Goal: Navigation & Orientation: Find specific page/section

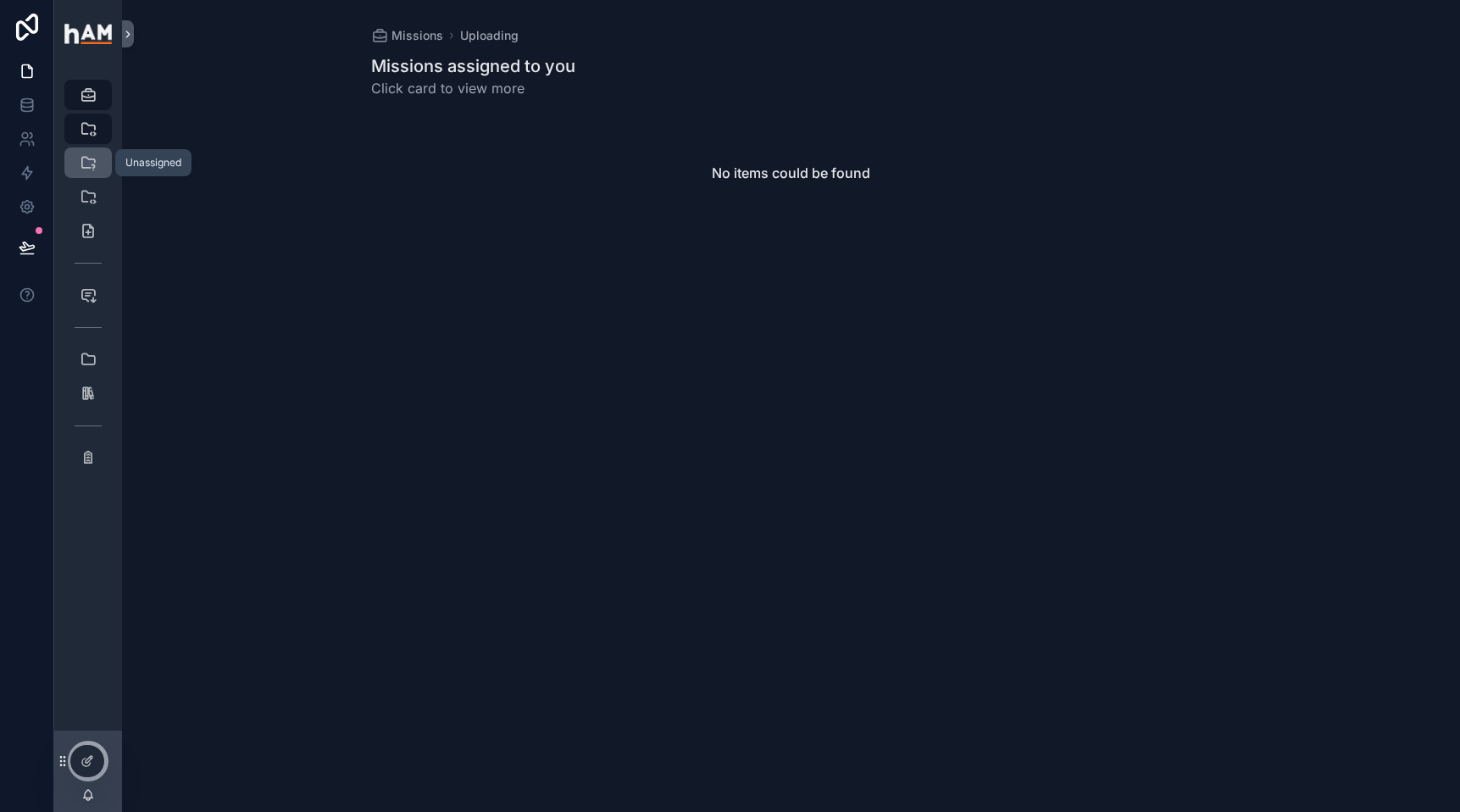
click at [94, 166] on icon "scrollable content" at bounding box center [87, 162] width 17 height 17
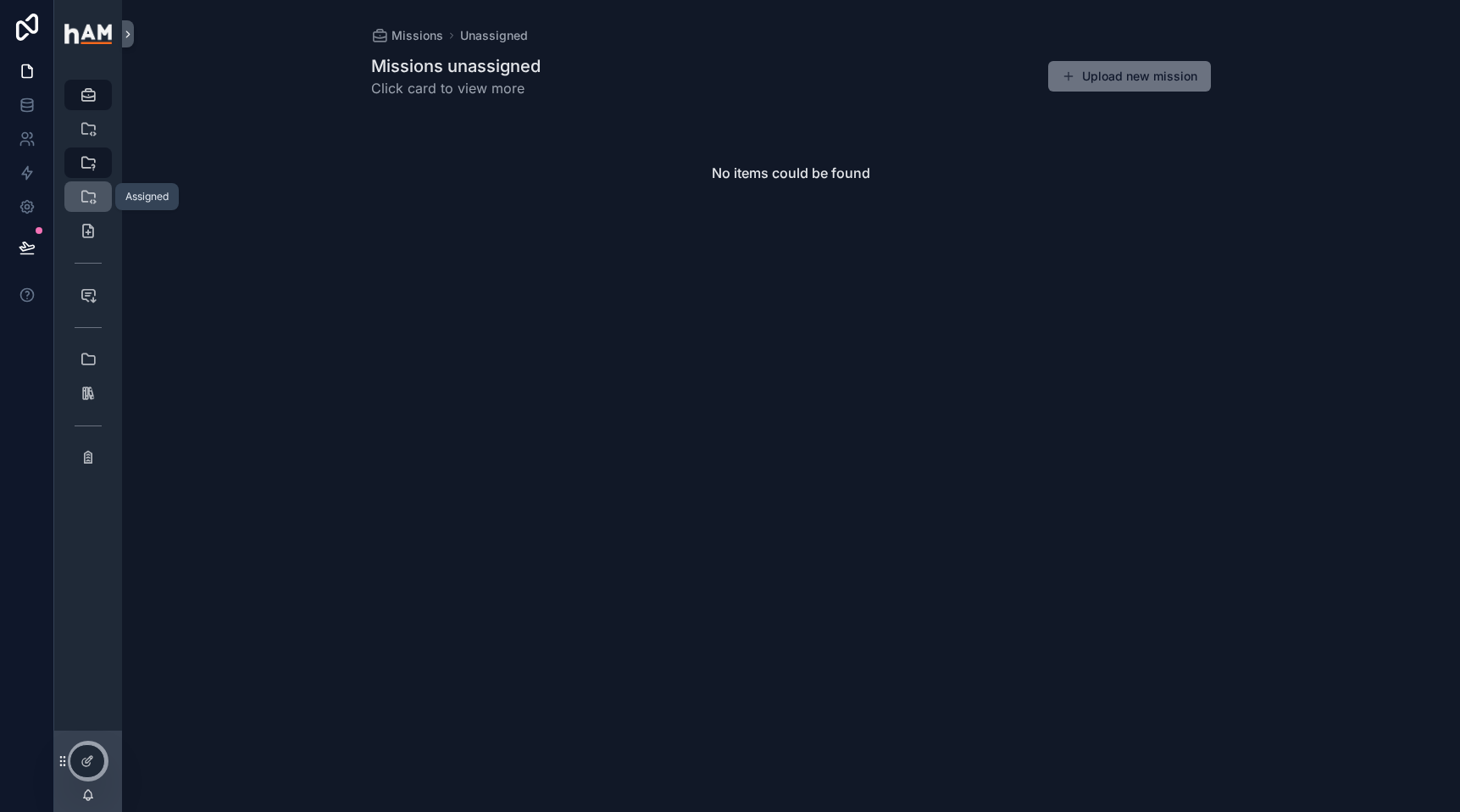
click at [85, 198] on icon "scrollable content" at bounding box center [87, 196] width 17 height 17
click at [120, 764] on icon at bounding box center [123, 764] width 7 height 3
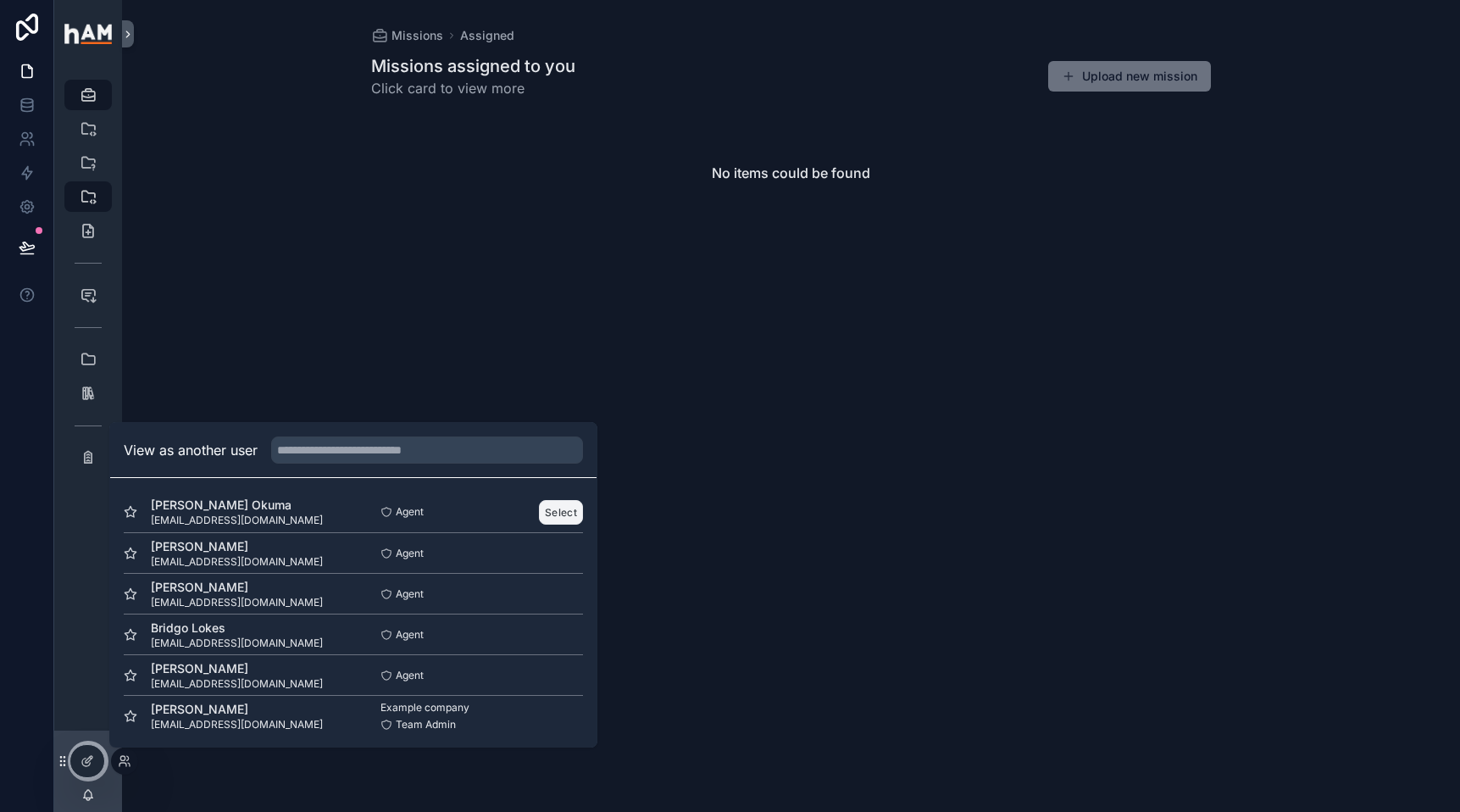
click at [558, 509] on button "Select" at bounding box center [560, 512] width 44 height 24
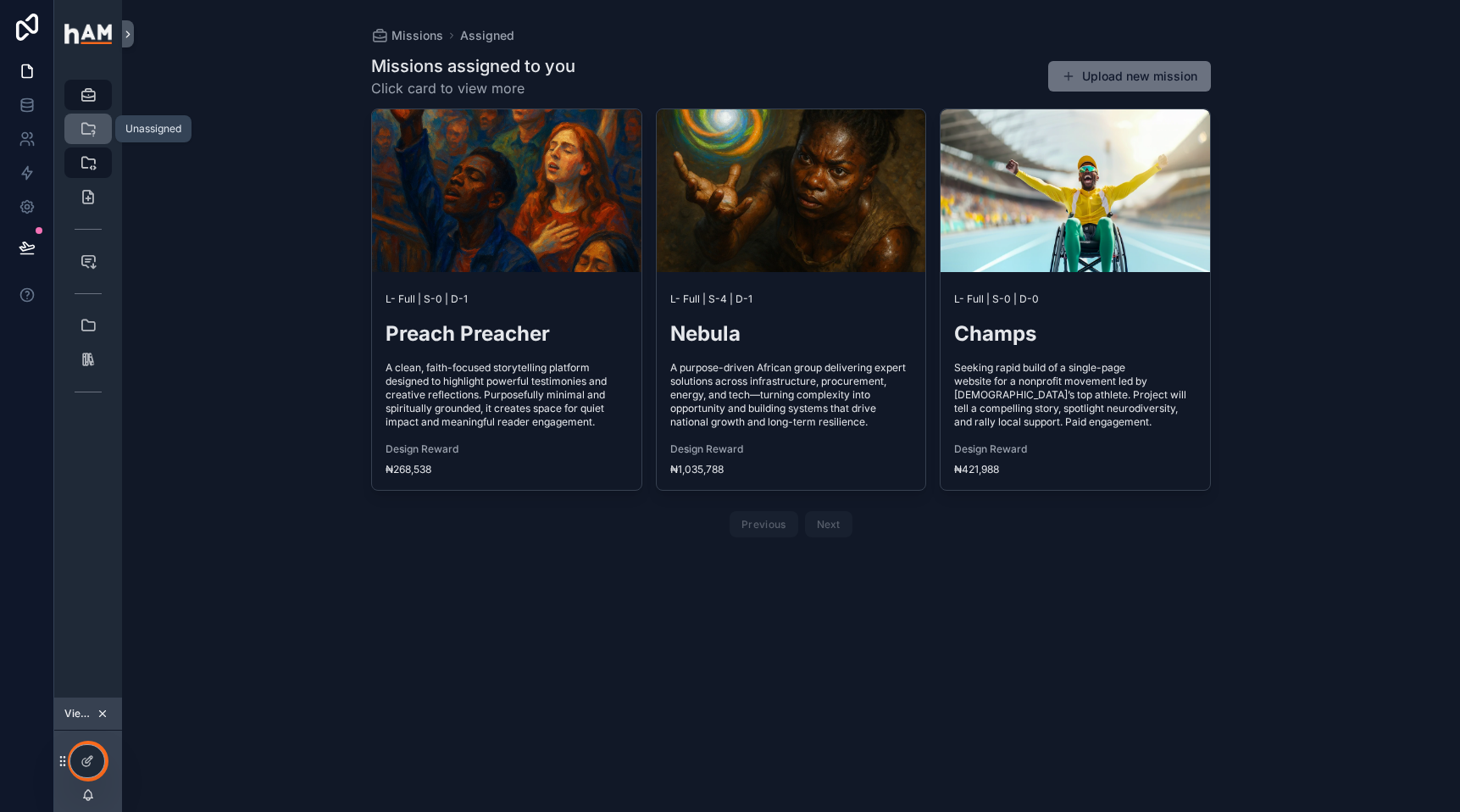
click at [86, 135] on icon "scrollable content" at bounding box center [87, 128] width 17 height 17
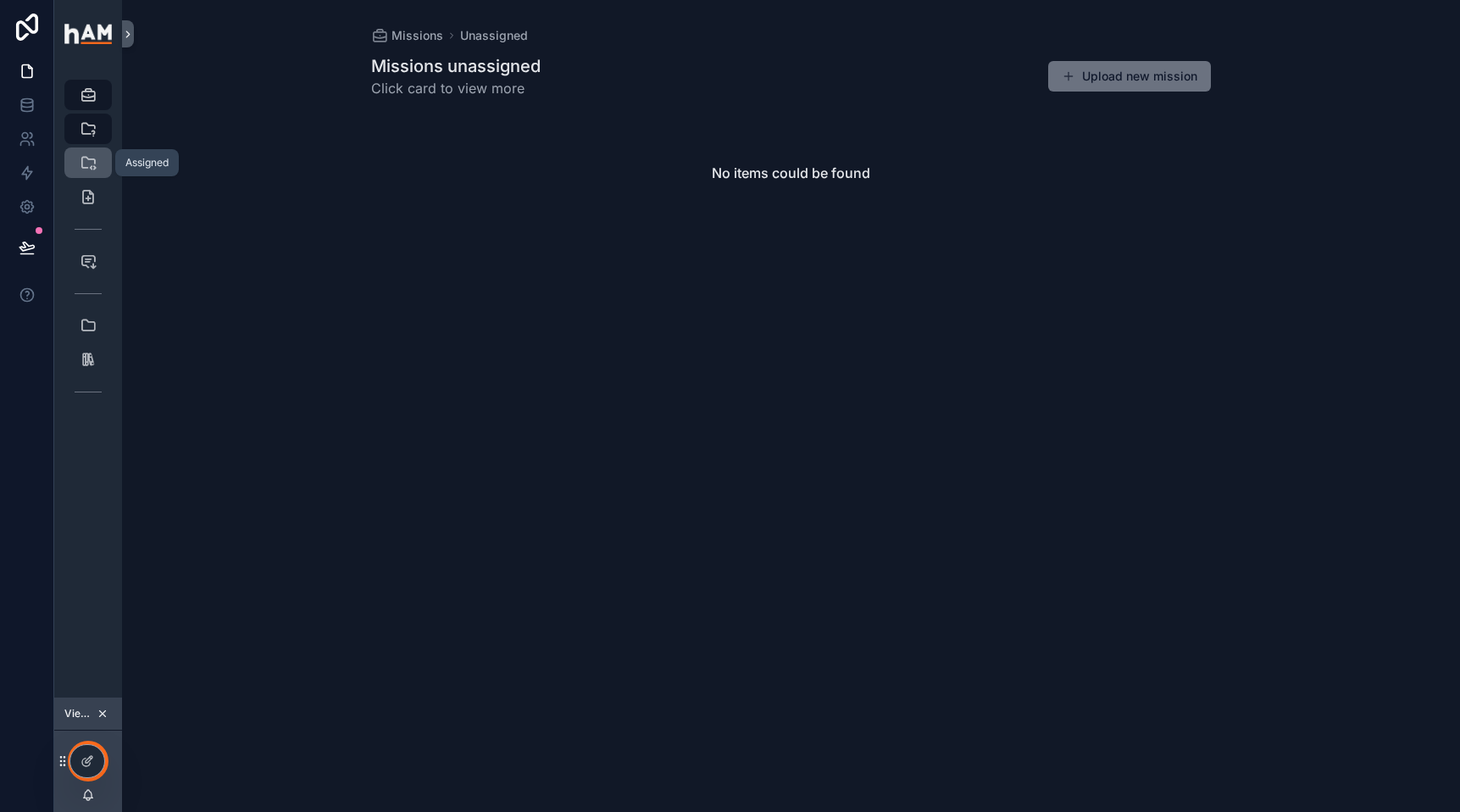
click at [94, 162] on icon "scrollable content" at bounding box center [87, 162] width 17 height 17
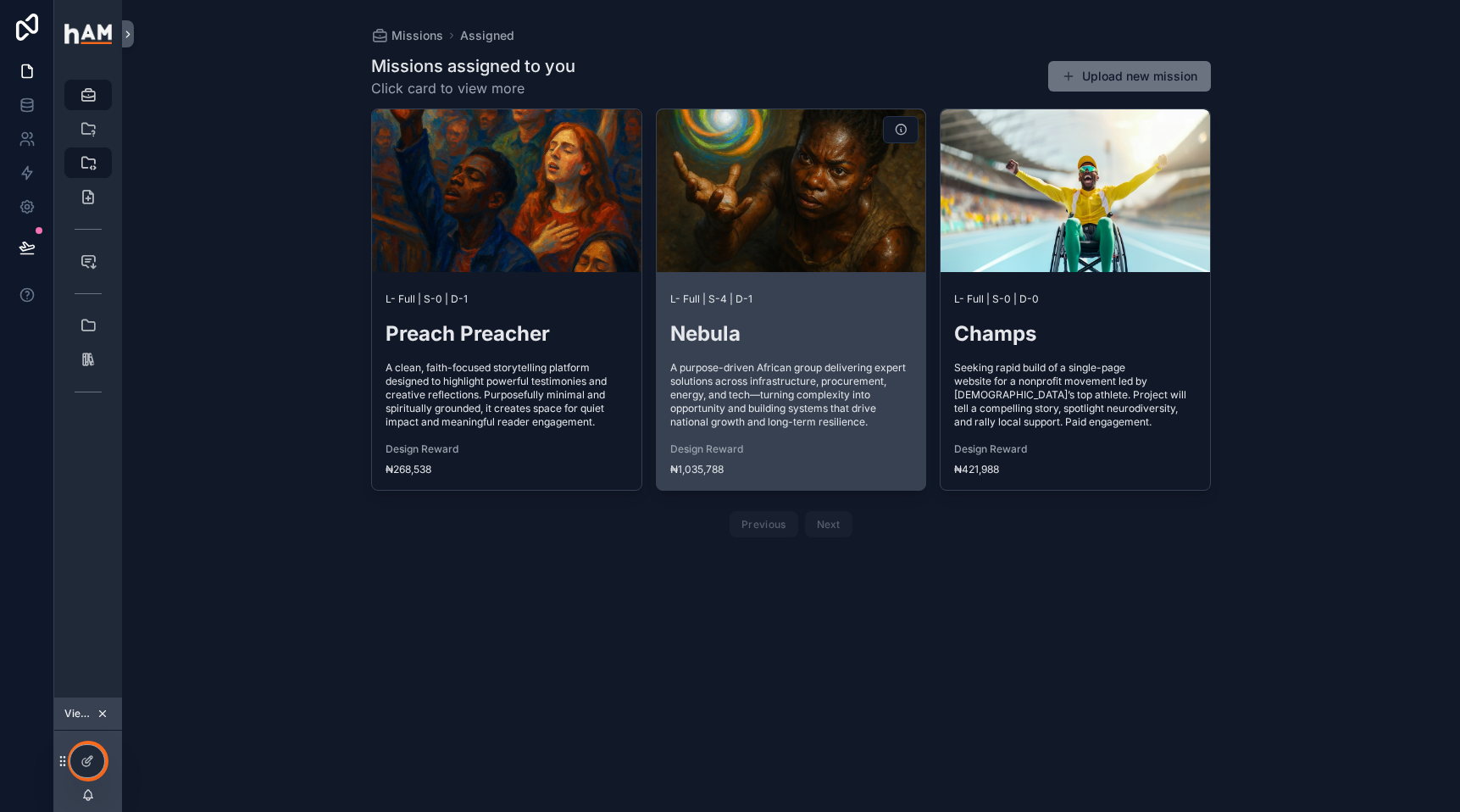
click at [736, 370] on span "A purpose-driven African group delivering expert solutions across infrastructur…" at bounding box center [791, 395] width 242 height 68
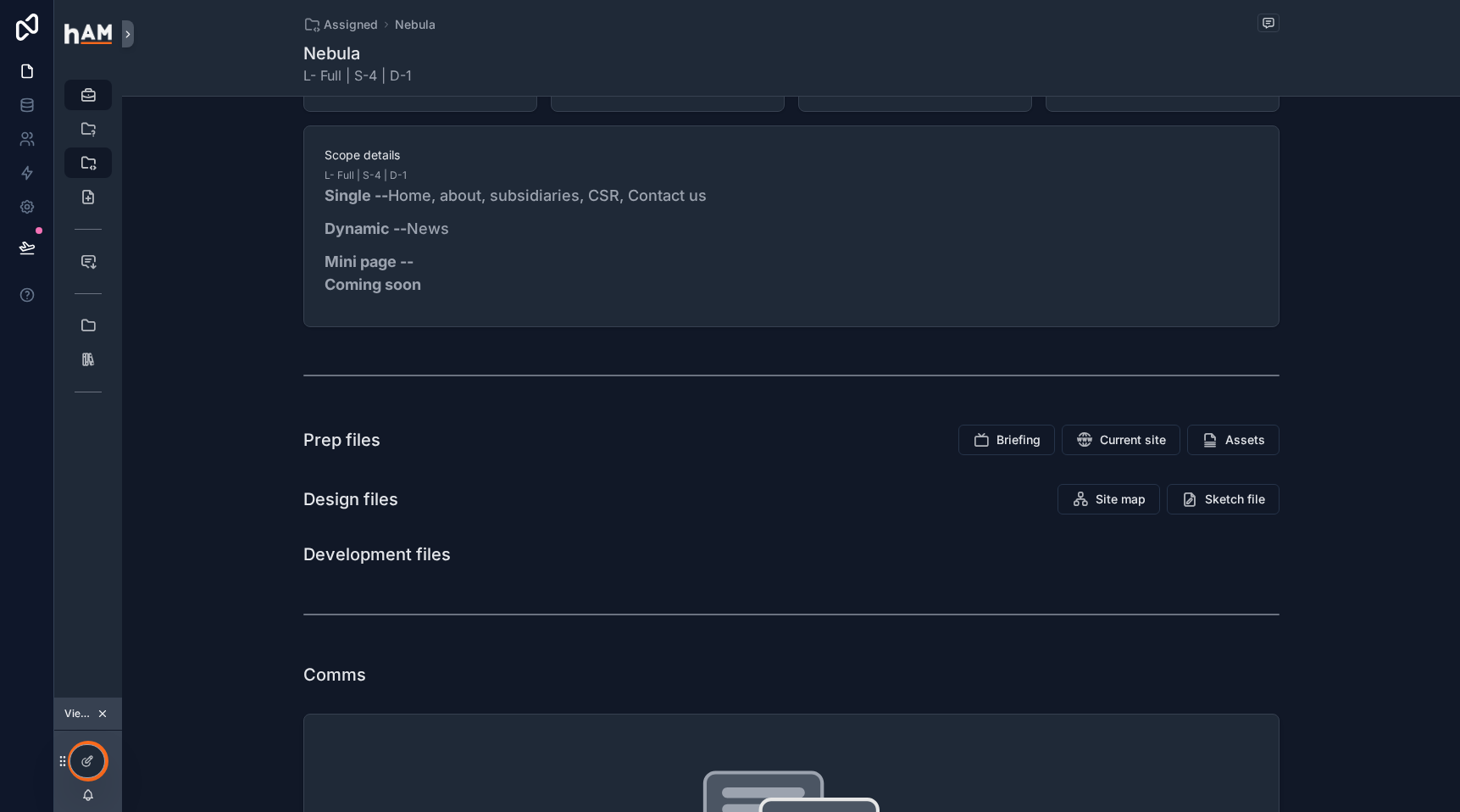
scroll to position [486, 0]
click at [995, 454] on button "Briefing" at bounding box center [1006, 438] width 96 height 31
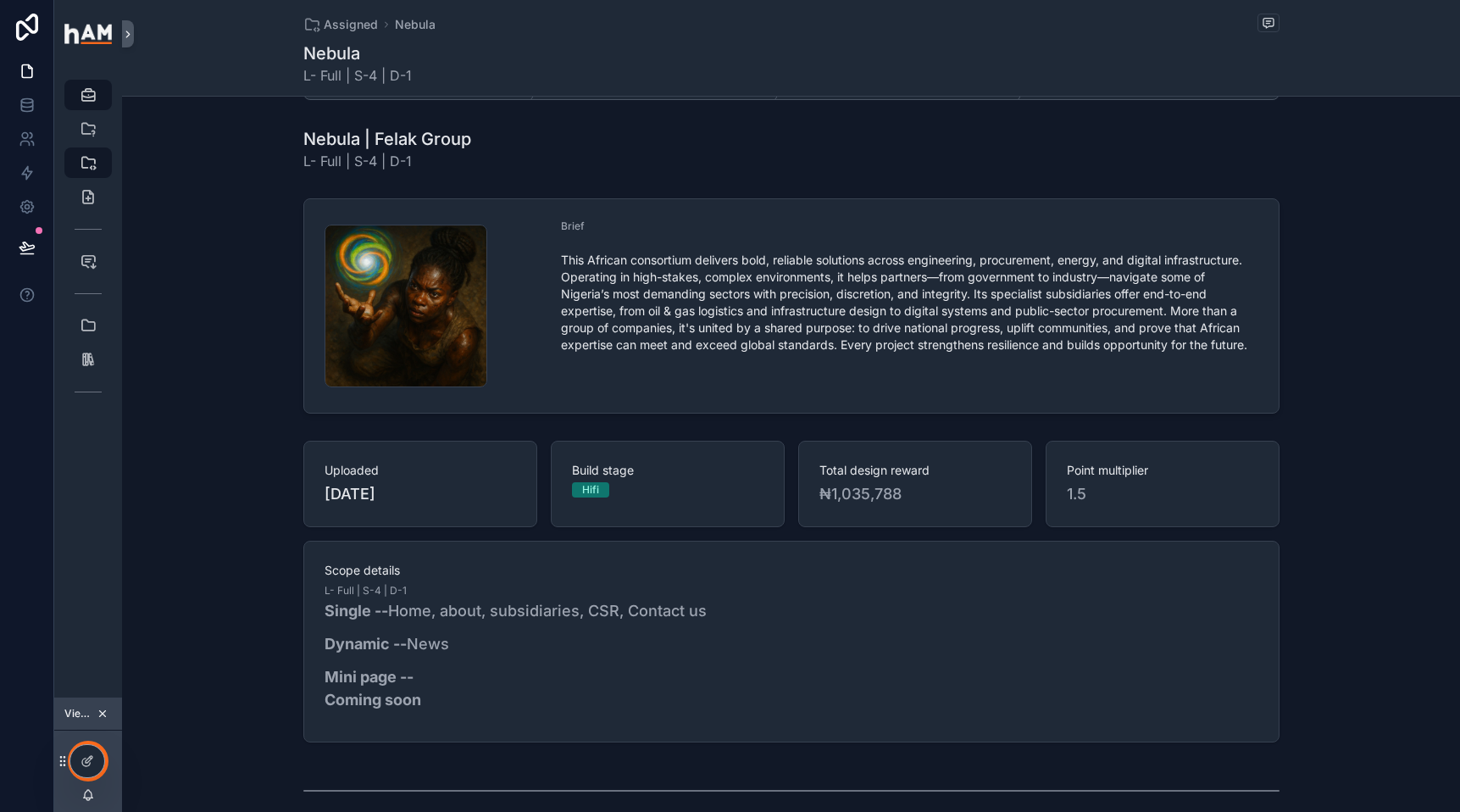
scroll to position [73, 0]
click at [94, 160] on icon "scrollable content" at bounding box center [87, 162] width 17 height 17
